Goal: Find specific page/section: Find specific page/section

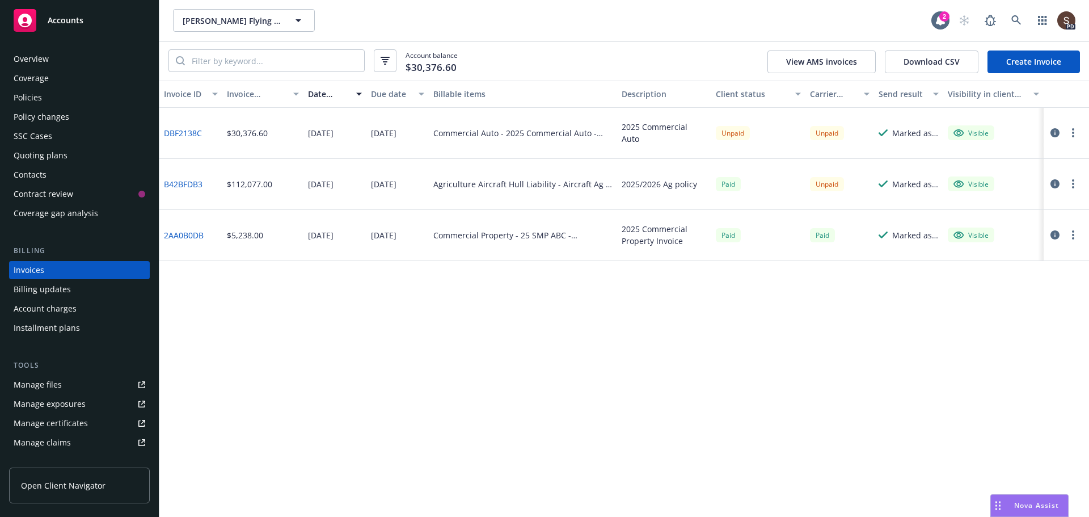
scroll to position [52, 0]
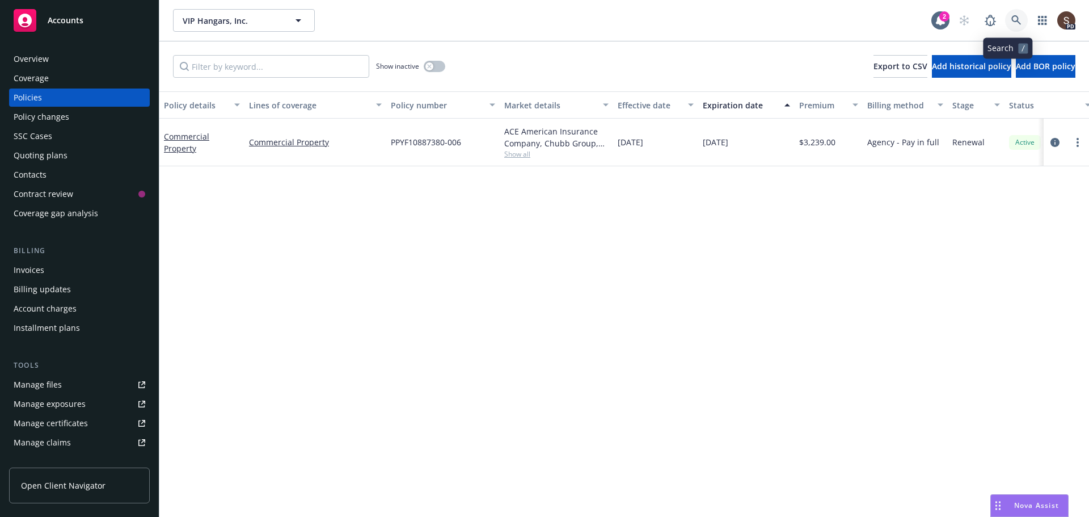
click at [1011, 24] on icon at bounding box center [1016, 20] width 10 height 10
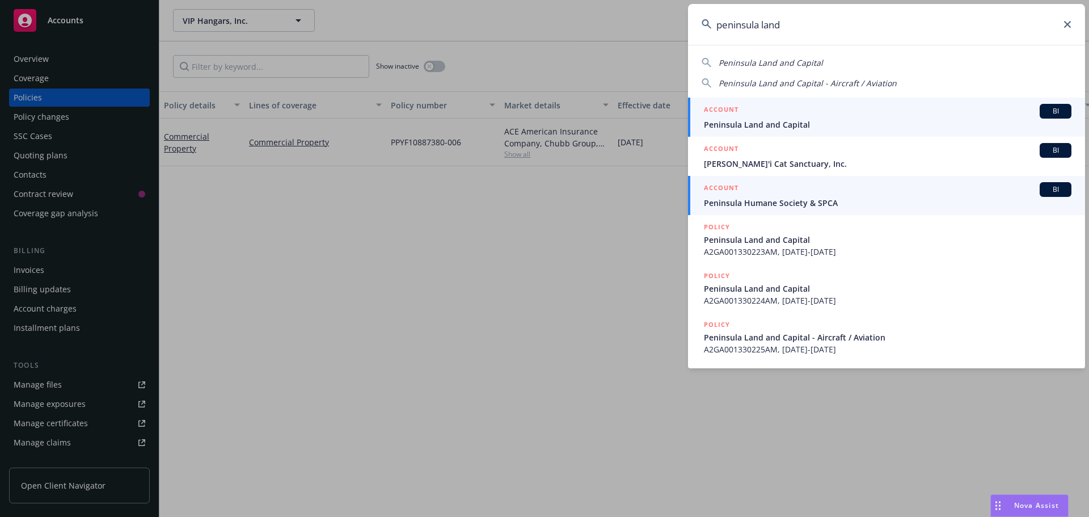
type input "peninsula land"
click at [773, 125] on span "Peninsula Land and Capital" at bounding box center [888, 125] width 368 height 12
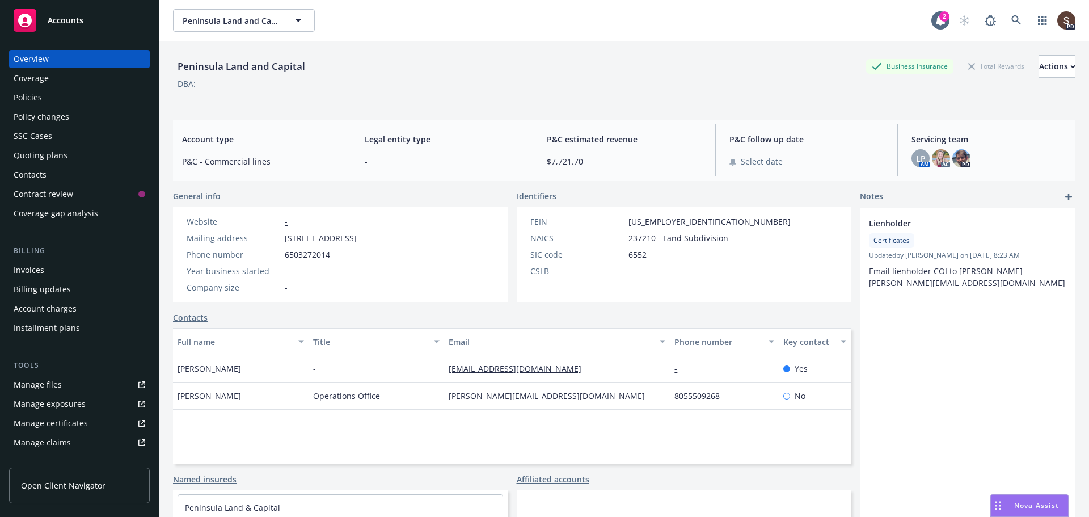
click at [41, 99] on div "Policies" at bounding box center [80, 97] width 132 height 18
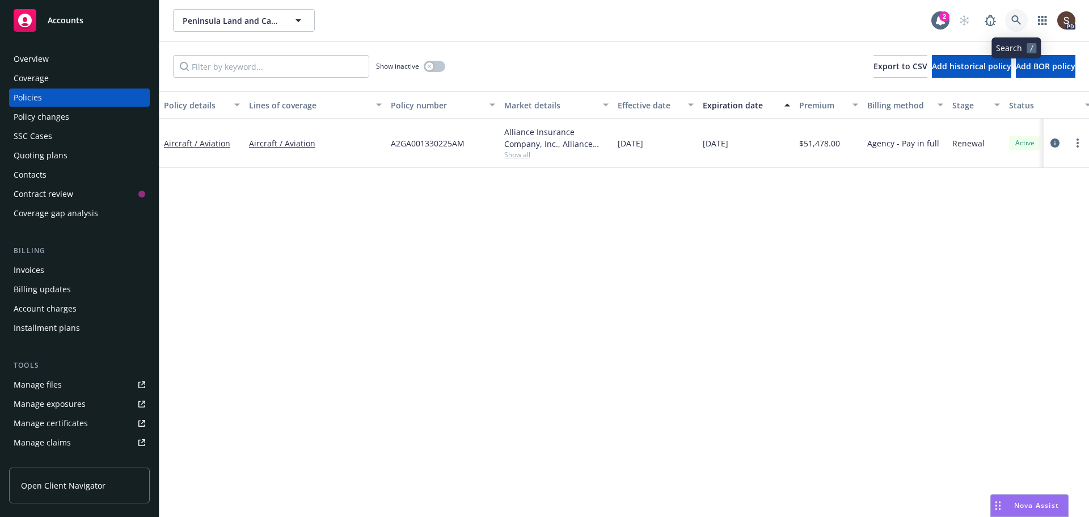
click at [1011, 24] on icon at bounding box center [1016, 20] width 10 height 10
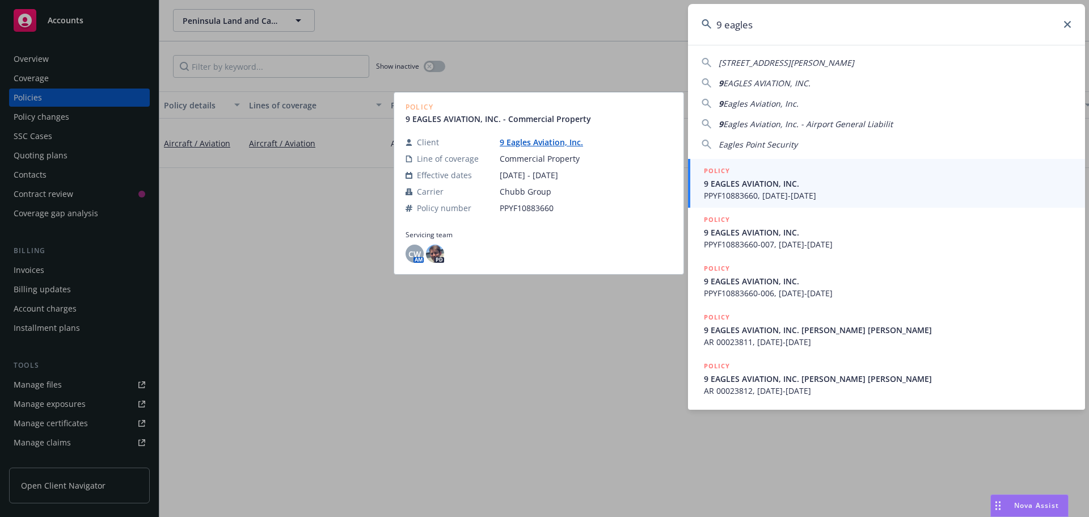
type input "9 eagles"
click at [758, 190] on span "PPYF10883660, 07/18/2023-07/18/2024" at bounding box center [888, 195] width 368 height 12
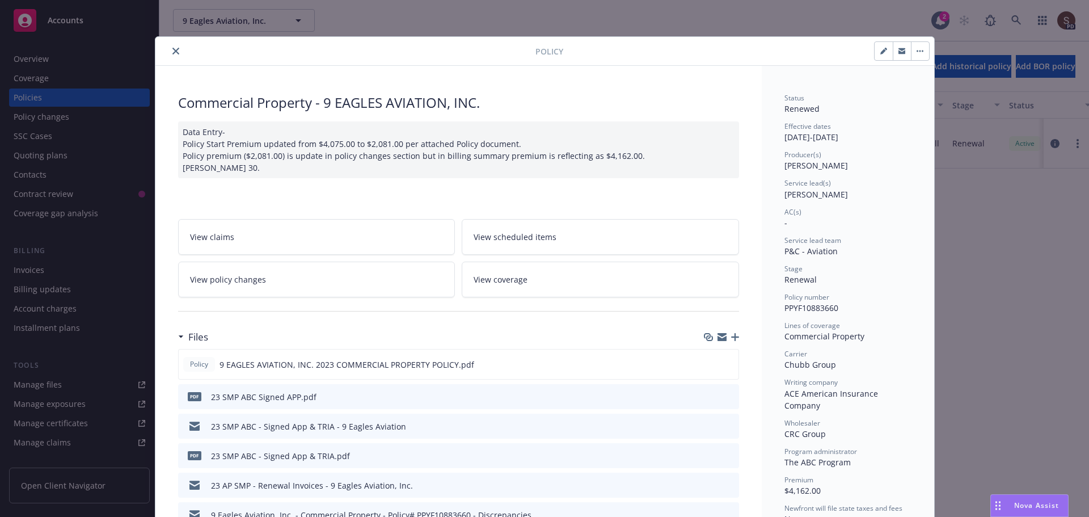
click at [175, 47] on button "close" at bounding box center [176, 51] width 14 height 14
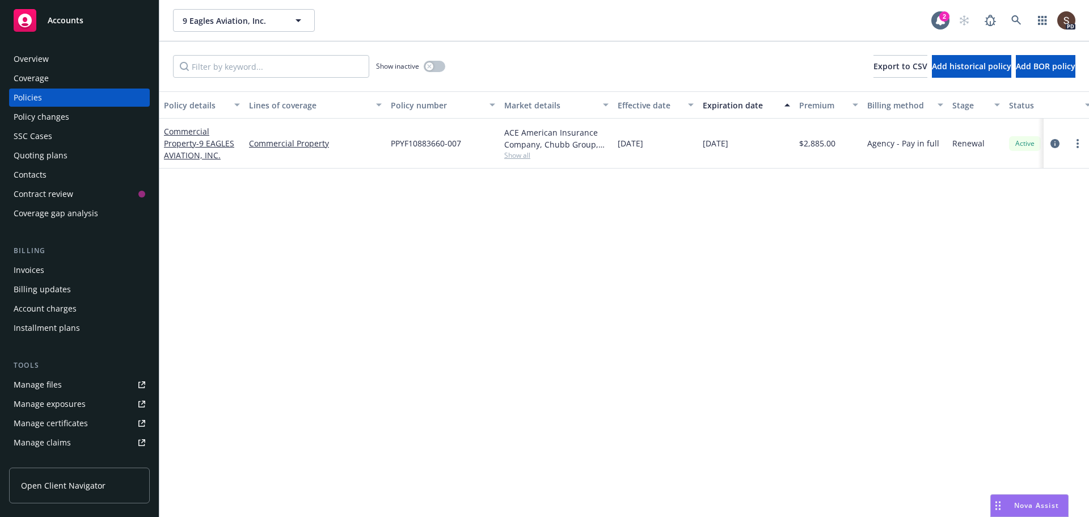
scroll to position [222, 0]
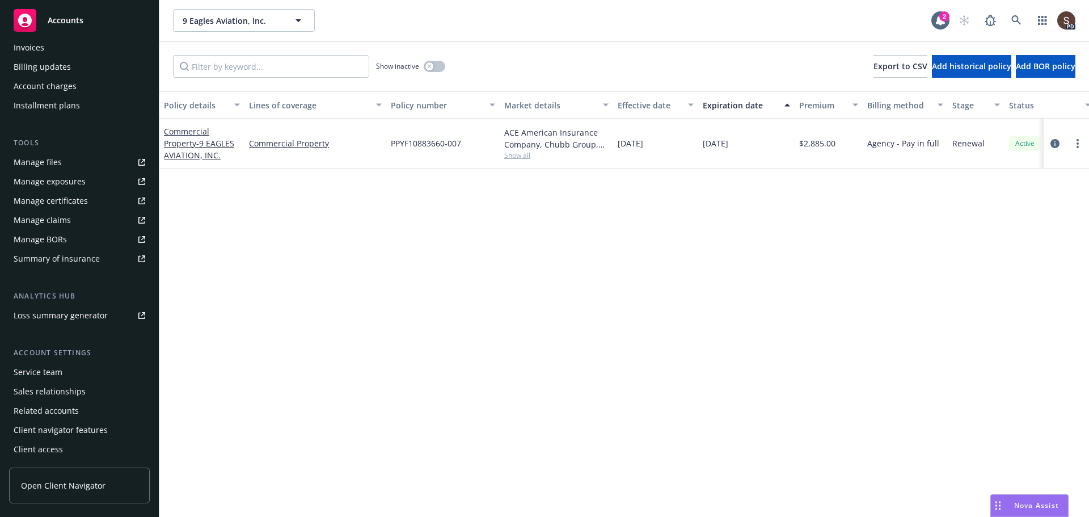
click at [71, 375] on div "Service team" at bounding box center [80, 372] width 132 height 18
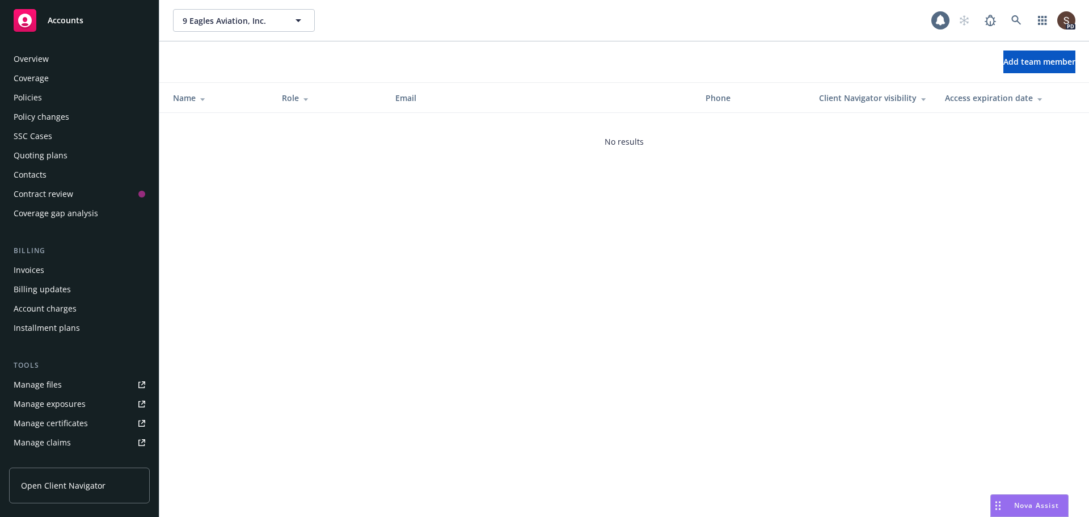
scroll to position [222, 0]
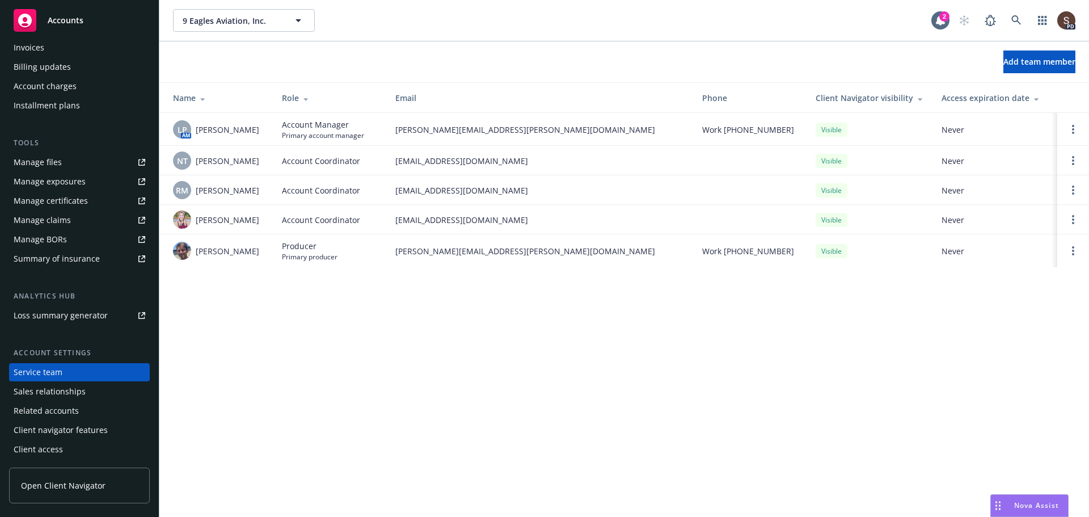
click at [51, 154] on div "Manage files" at bounding box center [38, 162] width 48 height 18
